Goal: Task Accomplishment & Management: Manage account settings

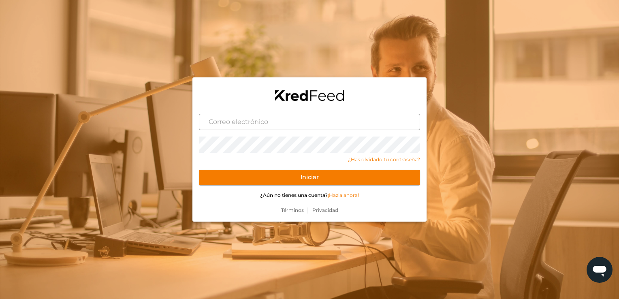
click at [212, 117] on input "text" at bounding box center [309, 122] width 221 height 16
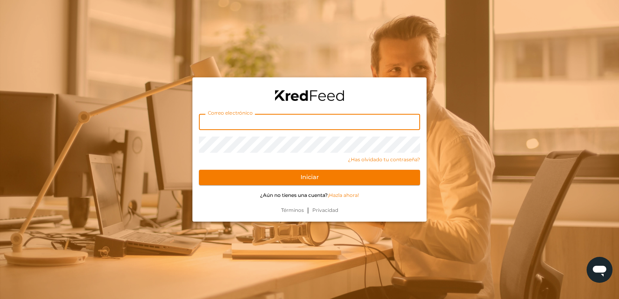
type input "[EMAIL_ADDRESS][DOMAIN_NAME]"
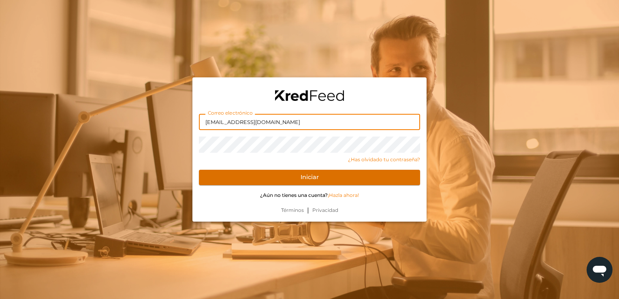
click at [223, 174] on button "Iniciar" at bounding box center [309, 177] width 221 height 15
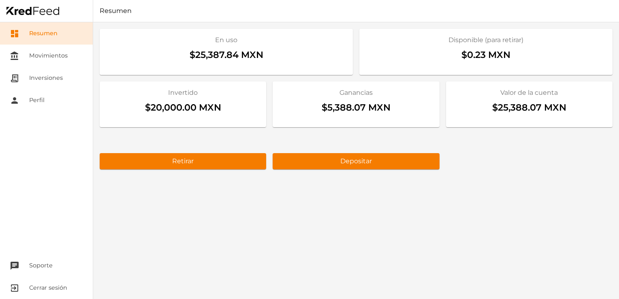
click at [505, 182] on div "En uso $25,387.84 MXN Disponible (para retirar) $0.23 MXN Invertido $20,000.00 …" at bounding box center [356, 160] width 526 height 277
